Goal: Check status: Check status

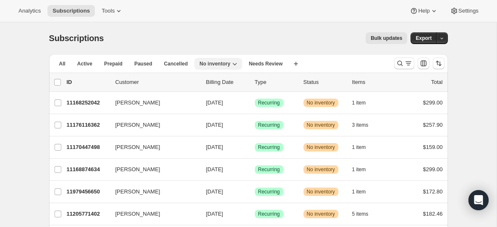
click at [213, 66] on span "No inventory" at bounding box center [214, 63] width 31 height 7
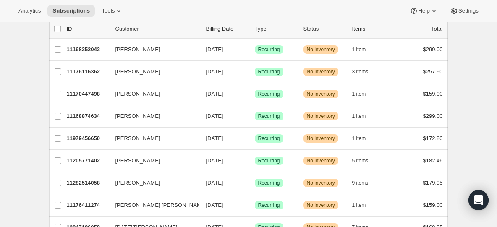
scroll to position [42, 0]
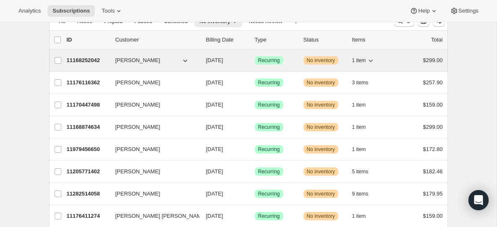
click at [84, 59] on p "11168252042" at bounding box center [88, 60] width 42 height 8
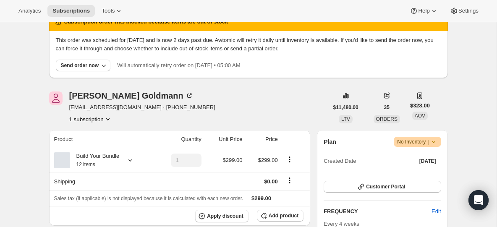
scroll to position [96, 0]
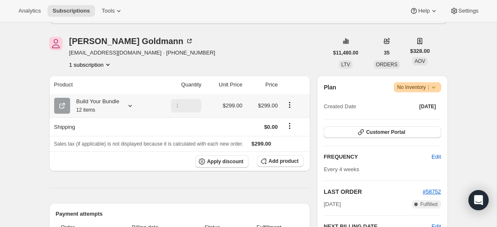
click at [131, 107] on icon at bounding box center [130, 106] width 8 height 8
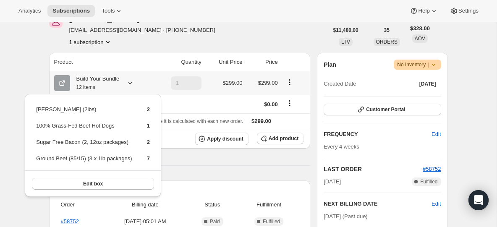
scroll to position [122, 0]
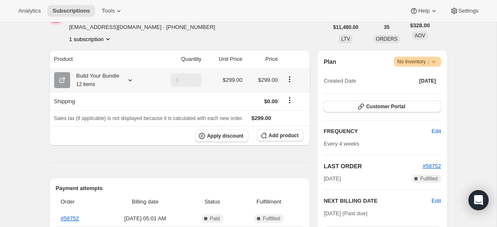
click at [132, 81] on icon at bounding box center [130, 80] width 3 height 2
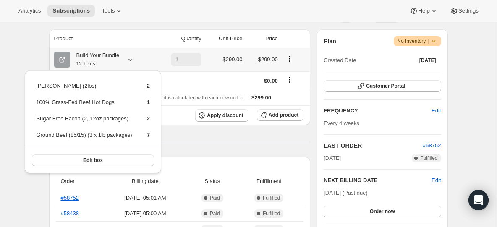
scroll to position [150, 0]
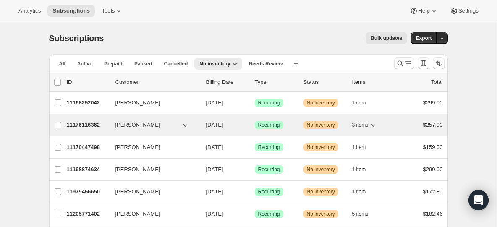
click at [95, 125] on p "11176116362" at bounding box center [88, 125] width 42 height 8
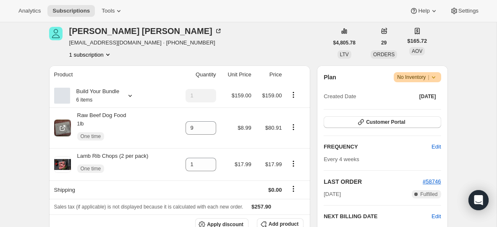
scroll to position [136, 0]
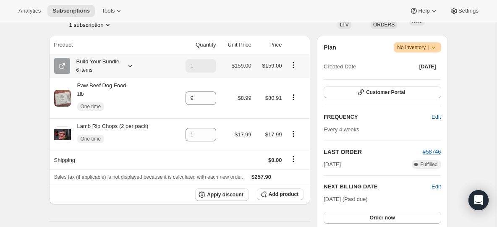
click at [132, 67] on icon at bounding box center [130, 66] width 8 height 8
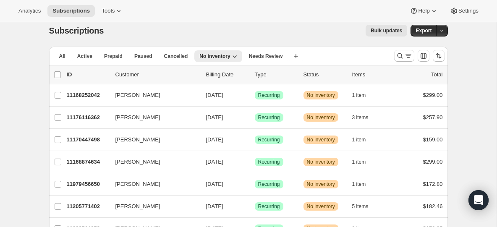
scroll to position [30, 0]
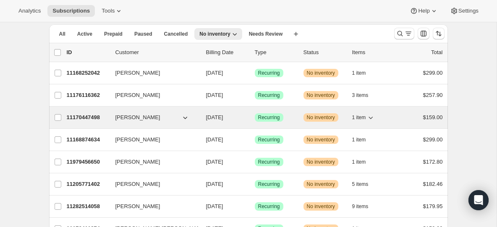
click at [83, 114] on p "11170447498" at bounding box center [88, 117] width 42 height 8
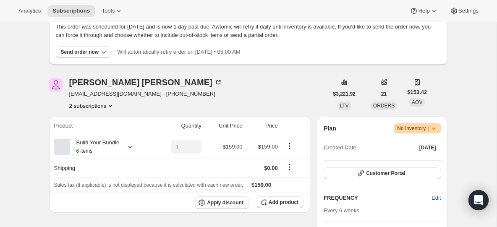
scroll to position [82, 0]
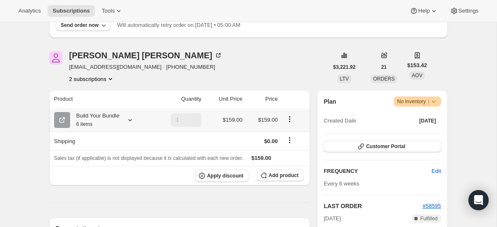
click at [133, 115] on div "Build Your Bundle 6 items" at bounding box center [102, 120] width 97 height 17
click at [133, 121] on icon at bounding box center [130, 120] width 8 height 8
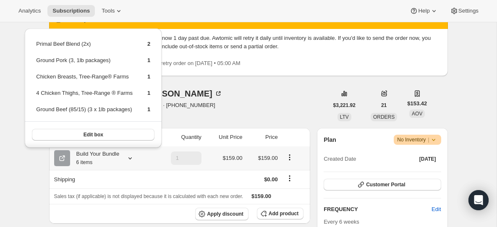
scroll to position [43, 0]
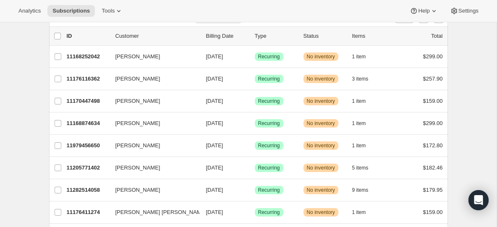
scroll to position [74, 0]
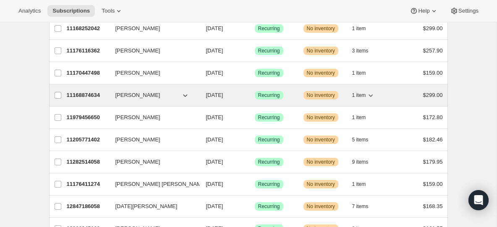
click at [92, 95] on p "11168874634" at bounding box center [88, 95] width 42 height 8
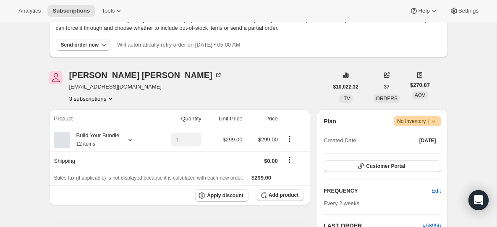
scroll to position [106, 0]
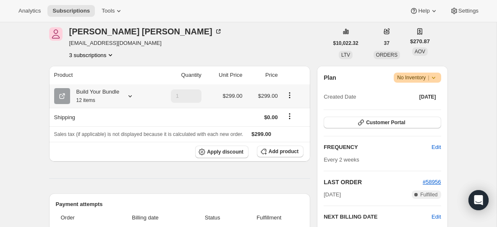
click at [128, 97] on icon at bounding box center [130, 96] width 8 height 8
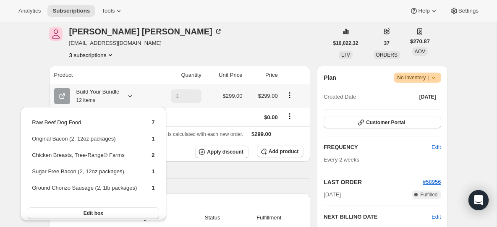
scroll to position [5, 0]
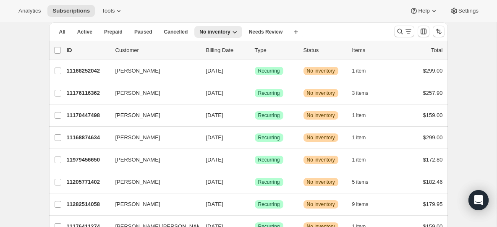
scroll to position [60, 0]
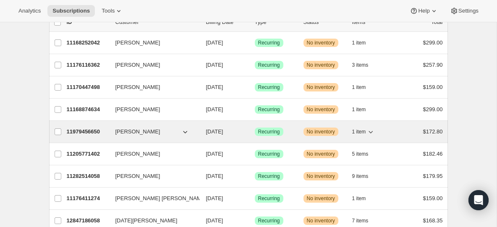
click at [93, 131] on p "11979456650" at bounding box center [88, 132] width 42 height 8
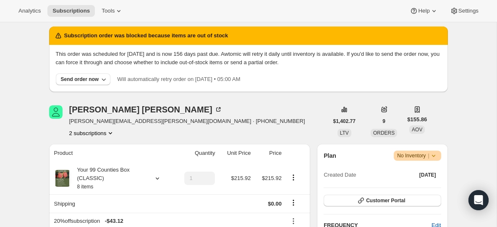
scroll to position [45, 0]
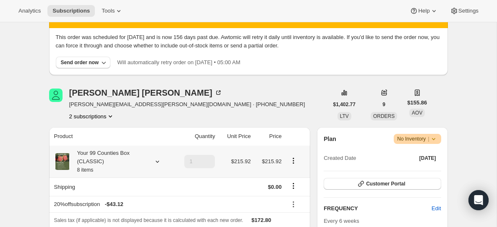
click at [157, 159] on icon at bounding box center [157, 161] width 8 height 8
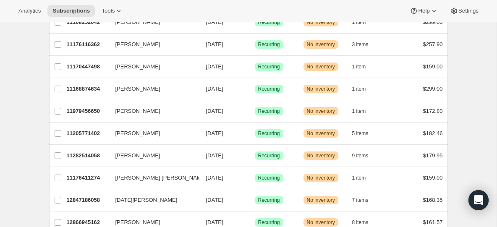
scroll to position [98, 0]
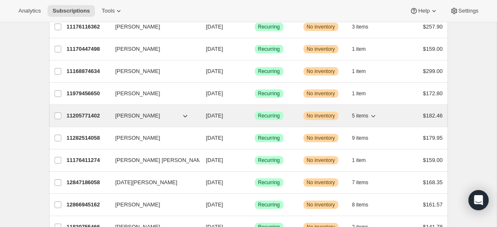
click at [89, 117] on p "11205771402" at bounding box center [88, 116] width 42 height 8
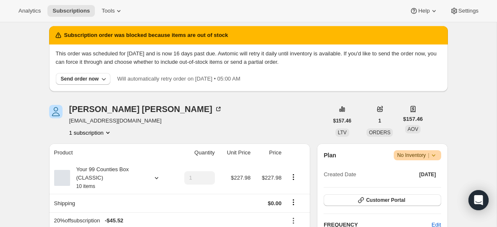
scroll to position [71, 0]
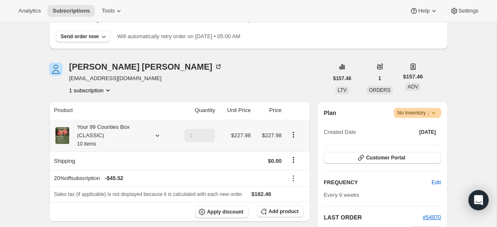
click at [160, 135] on icon at bounding box center [157, 135] width 8 height 8
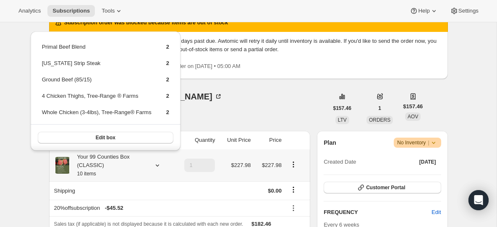
scroll to position [40, 0]
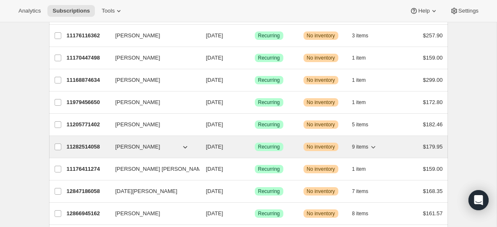
scroll to position [109, 0]
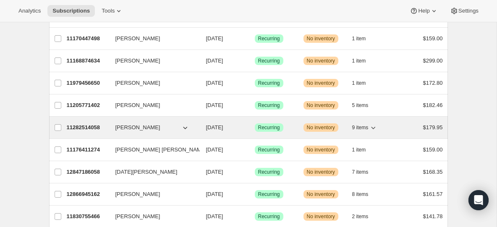
click at [89, 128] on p "11282514058" at bounding box center [88, 127] width 42 height 8
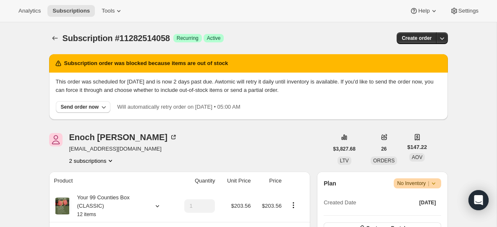
click at [111, 162] on icon "Product actions" at bounding box center [110, 161] width 8 height 8
click at [185, 153] on div "[PERSON_NAME] [PERSON_NAME][EMAIL_ADDRESS][DOMAIN_NAME] 2 subscriptions" at bounding box center [188, 149] width 279 height 32
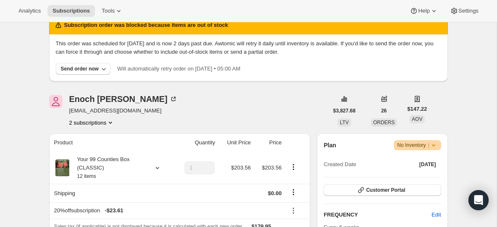
scroll to position [43, 0]
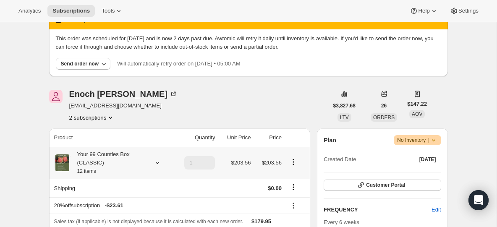
click at [158, 163] on icon at bounding box center [157, 163] width 8 height 8
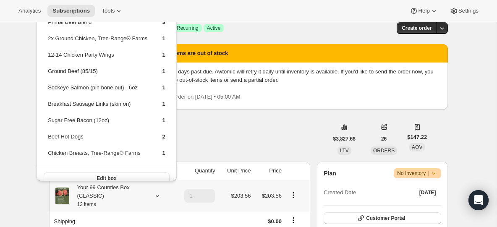
scroll to position [10, 0]
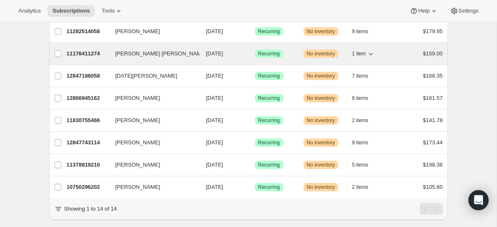
scroll to position [223, 0]
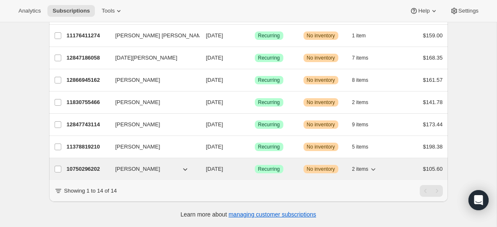
click at [88, 169] on p "10750296202" at bounding box center [88, 169] width 42 height 8
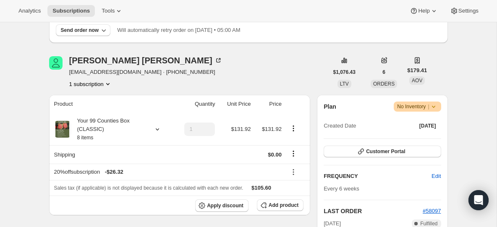
scroll to position [113, 0]
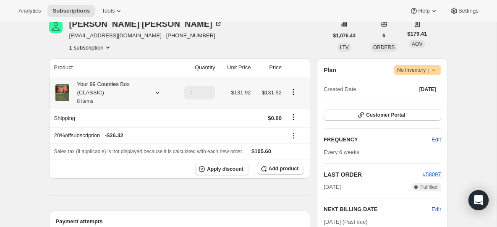
click at [155, 92] on icon at bounding box center [157, 93] width 8 height 8
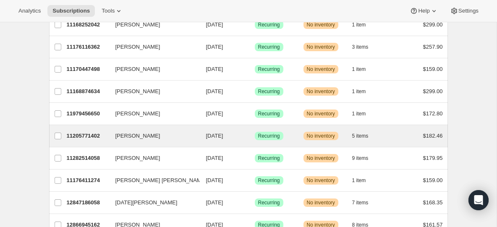
scroll to position [223, 0]
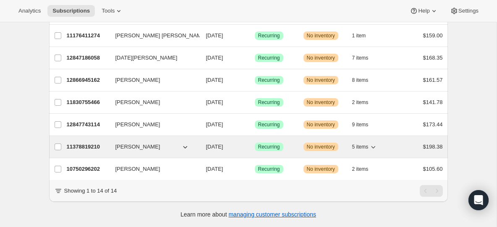
click at [93, 144] on p "11378819210" at bounding box center [88, 147] width 42 height 8
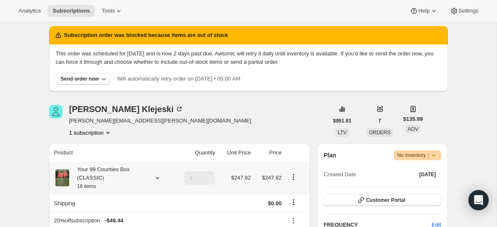
scroll to position [32, 0]
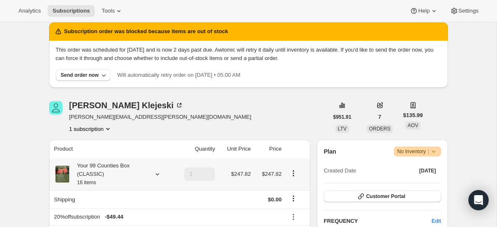
click at [159, 174] on icon at bounding box center [157, 174] width 8 height 8
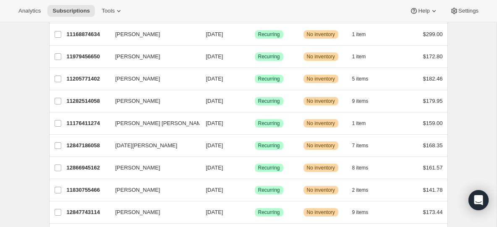
scroll to position [172, 0]
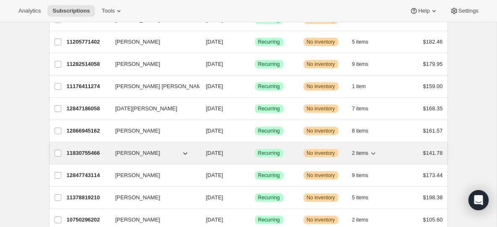
click at [89, 156] on p "11830755466" at bounding box center [88, 153] width 42 height 8
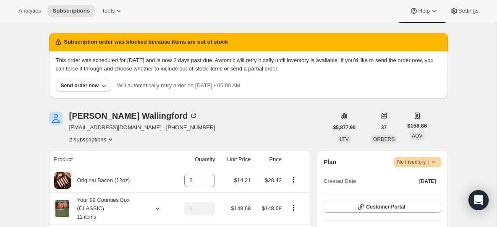
scroll to position [52, 0]
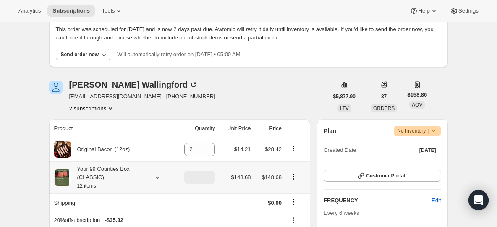
click at [157, 177] on icon at bounding box center [157, 177] width 8 height 8
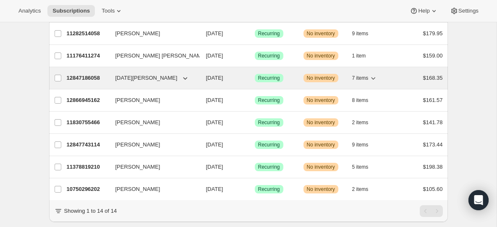
scroll to position [223, 0]
